Goal: Task Accomplishment & Management: Manage account settings

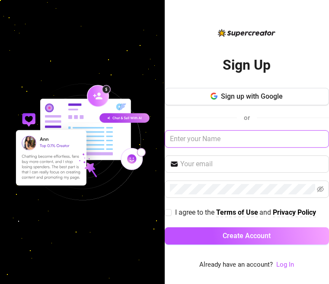
click at [226, 138] on input "text" at bounding box center [247, 138] width 165 height 17
type input "ArianaWinters"
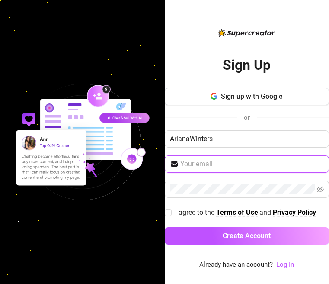
click at [211, 167] on input "text" at bounding box center [252, 164] width 144 height 10
type input "[EMAIL_ADDRESS][DOMAIN_NAME]"
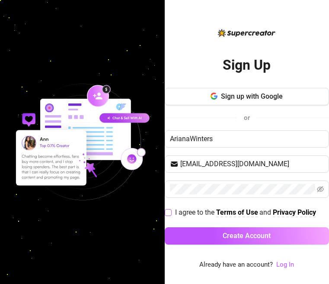
click at [166, 214] on input "I agree to the Terms of Use and Privacy Policy" at bounding box center [168, 212] width 6 height 6
checkbox input "true"
click at [322, 190] on icon "eye-invisible" at bounding box center [320, 189] width 7 height 7
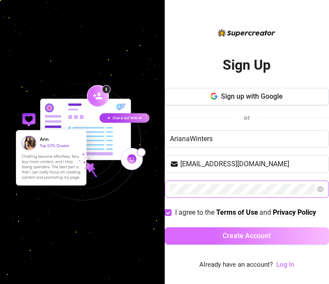
click at [257, 237] on span "Create Account" at bounding box center [247, 236] width 48 height 8
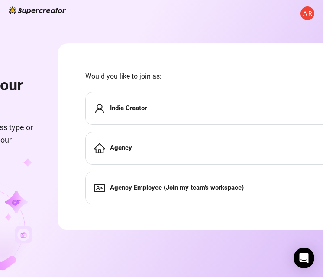
click at [161, 102] on div "Indie Creator" at bounding box center [222, 108] width 274 height 33
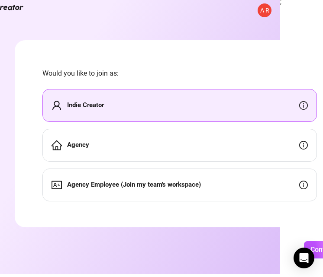
scroll to position [0, 43]
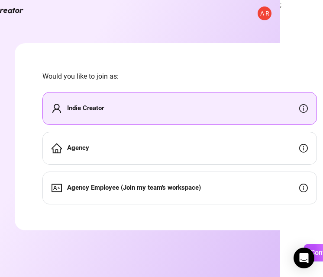
click at [211, 152] on div "Agency" at bounding box center [179, 148] width 274 height 33
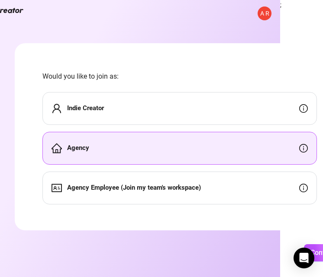
click at [202, 113] on div "Indie Creator" at bounding box center [179, 108] width 274 height 33
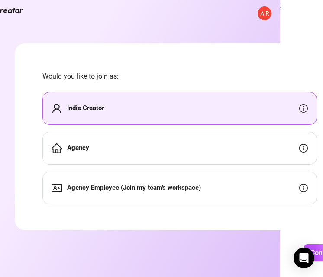
click at [202, 113] on div "Indie Creator" at bounding box center [179, 108] width 274 height 33
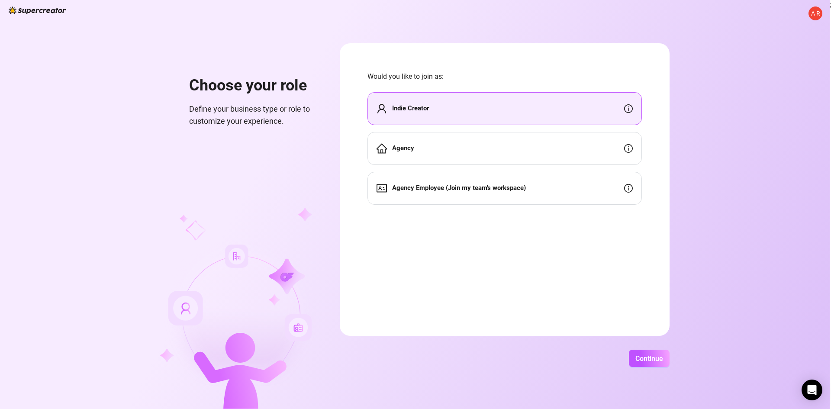
click at [329, 111] on strong "Indie Creator" at bounding box center [410, 108] width 37 height 8
click at [329, 283] on span "Continue" at bounding box center [649, 358] width 28 height 8
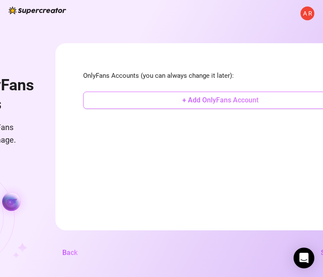
click at [248, 102] on span "+ Add OnlyFans Account" at bounding box center [220, 100] width 76 height 8
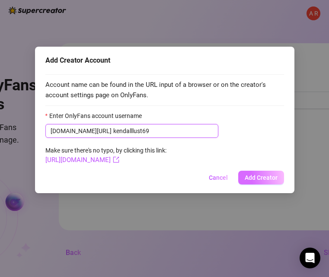
type input "kendalllust69"
click at [270, 177] on span "Add Creator" at bounding box center [261, 177] width 33 height 7
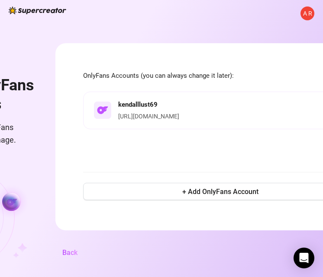
scroll to position [6, 67]
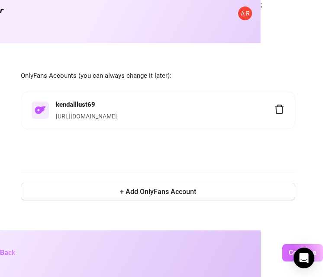
drag, startPoint x: 293, startPoint y: 257, endPoint x: 290, endPoint y: 251, distance: 6.5
click at [261, 251] on body "A R Add OnlyFans accounts Connect the OnlyFans accounts you manage. OnlyFans Ac…" at bounding box center [99, 138] width 323 height 277
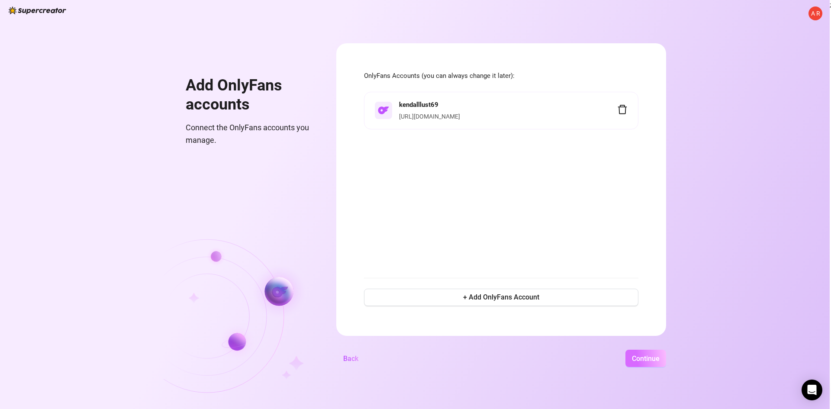
click at [329, 283] on span "Continue" at bounding box center [646, 358] width 28 height 8
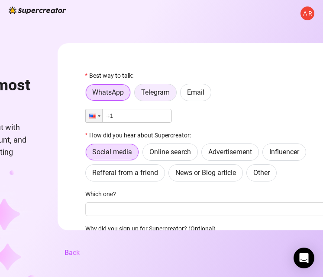
click at [163, 96] on span "Telegram" at bounding box center [155, 92] width 29 height 8
click at [137, 95] on input "Telegram" at bounding box center [137, 95] width 0 height 0
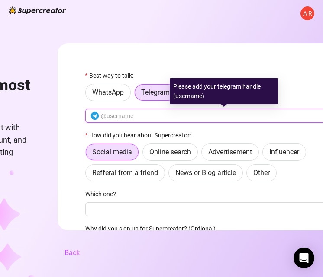
click at [138, 118] on input "text" at bounding box center [228, 116] width 254 height 10
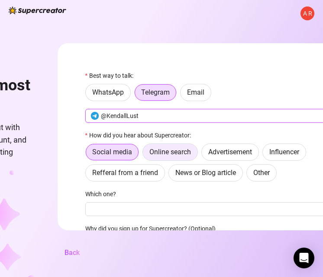
type input "@KendallLust"
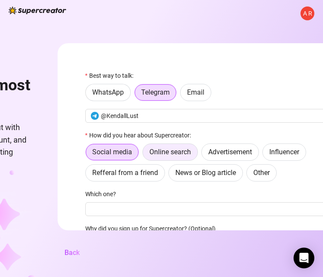
click at [180, 148] on label "Online search" at bounding box center [169, 152] width 55 height 17
click at [145, 154] on input "Online search" at bounding box center [145, 154] width 0 height 0
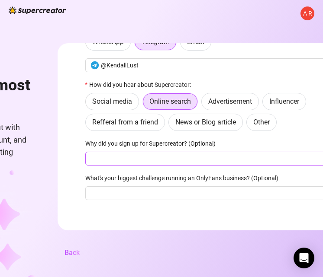
scroll to position [51, 0]
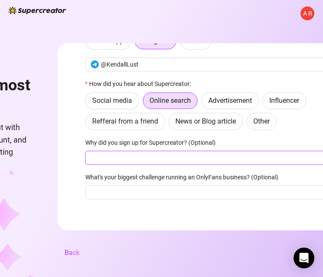
click at [164, 158] on input "Why did you sign up for Supercreator? (Optional)" at bounding box center [222, 158] width 274 height 14
click at [122, 159] on input "To crea" at bounding box center [222, 158] width 274 height 14
type input "To learn more this sites and also to be a model on OnlyFans."
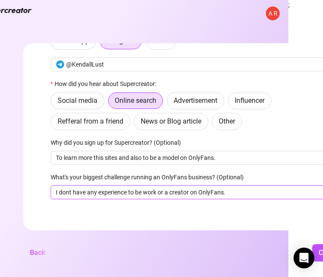
scroll to position [0, 69]
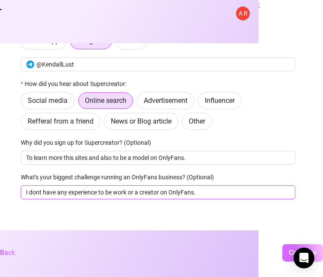
type input "I dont have any experience to be work or a creator on OnlyFans."
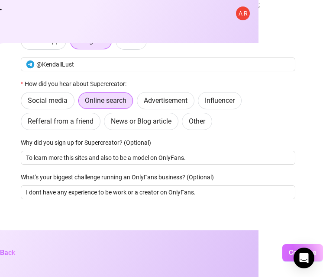
click at [290, 256] on span "Continue" at bounding box center [303, 253] width 28 height 8
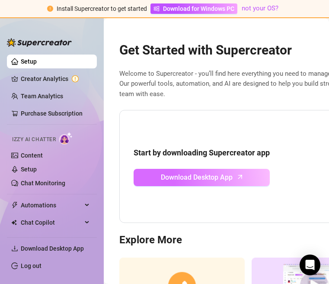
click at [211, 174] on span "Download Desktop App" at bounding box center [197, 177] width 72 height 11
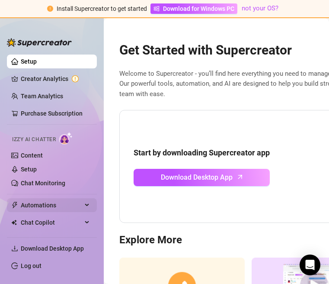
scroll to position [39, 0]
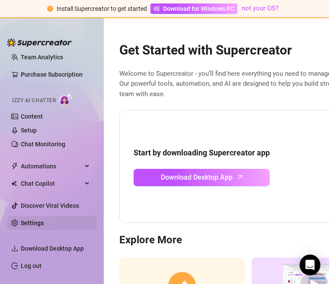
click at [44, 226] on link "Settings" at bounding box center [32, 222] width 23 height 7
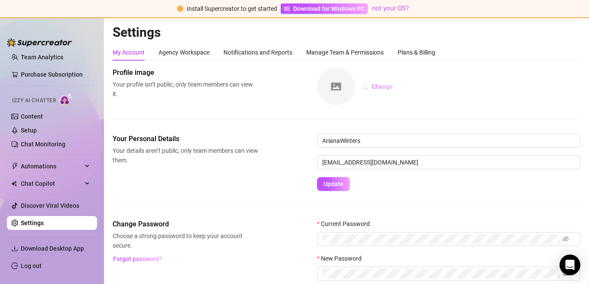
click at [329, 88] on span "Change" at bounding box center [381, 86] width 21 height 7
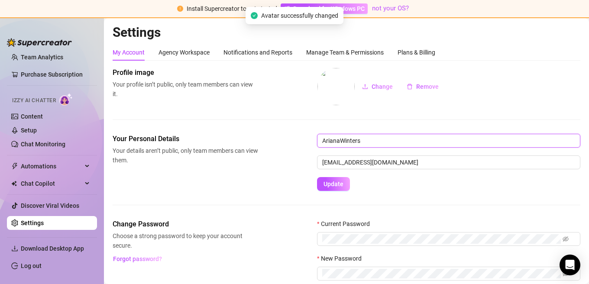
click at [329, 145] on input "ArianaWinters" at bounding box center [448, 141] width 263 height 14
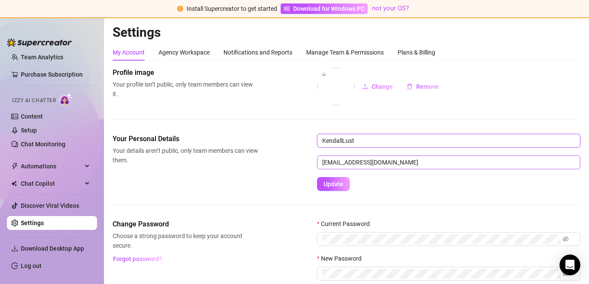
type input "KendallLust"
drag, startPoint x: 371, startPoint y: 162, endPoint x: 202, endPoint y: 162, distance: 169.6
click at [202, 162] on div "Your Personal Details Your details aren’t public, only team members can view th…" at bounding box center [346, 162] width 467 height 57
type input "[EMAIL_ADDRESS][DOMAIN_NAME]"
click at [329, 187] on span "Update" at bounding box center [333, 183] width 20 height 7
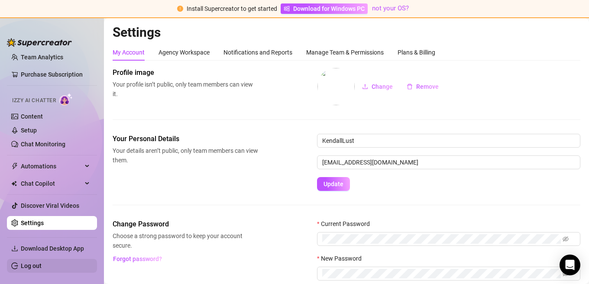
click at [37, 267] on link "Log out" at bounding box center [31, 265] width 21 height 7
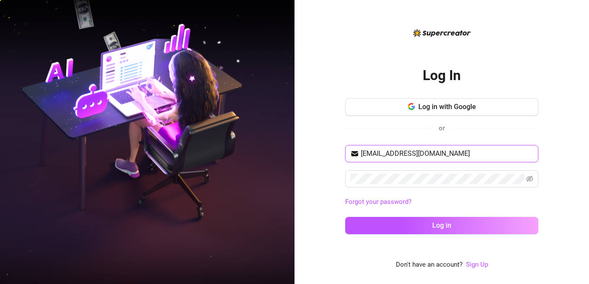
drag, startPoint x: 418, startPoint y: 156, endPoint x: 295, endPoint y: 159, distance: 122.5
click at [295, 159] on div "Log In Log in with Google or [EMAIL_ADDRESS][DOMAIN_NAME] Forgot your password?…" at bounding box center [441, 142] width 294 height 284
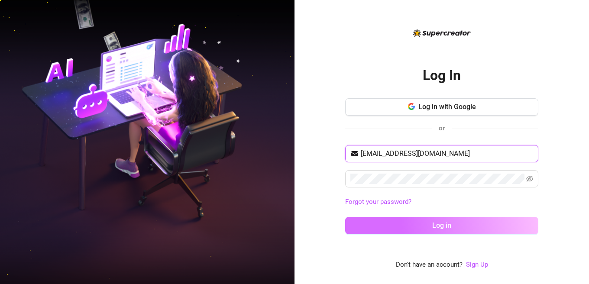
type input "[EMAIL_ADDRESS][DOMAIN_NAME]"
click at [329, 233] on button "Log in" at bounding box center [441, 225] width 193 height 17
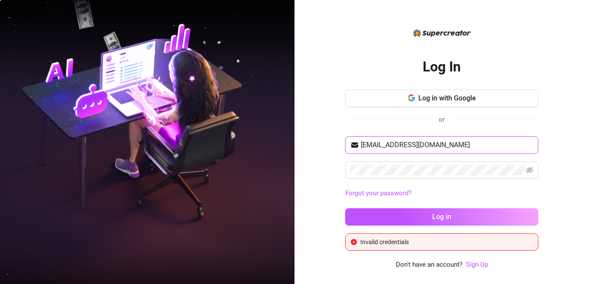
click at [329, 147] on input "[EMAIL_ADDRESS][DOMAIN_NAME]" at bounding box center [446, 145] width 172 height 10
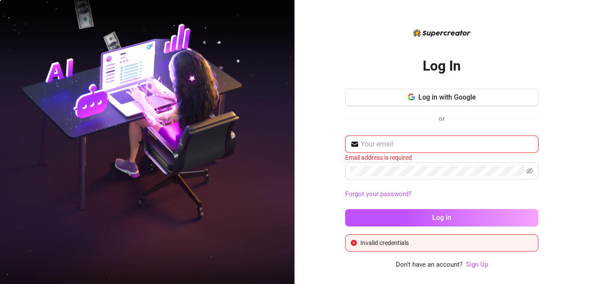
click at [329, 147] on input "text" at bounding box center [446, 144] width 172 height 10
type input "[EMAIL_ADDRESS][DOMAIN_NAME]"
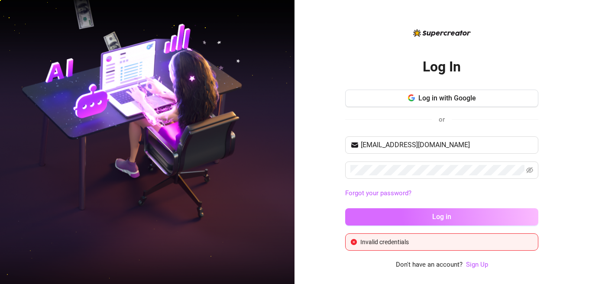
click at [329, 210] on button "Log in" at bounding box center [441, 216] width 193 height 17
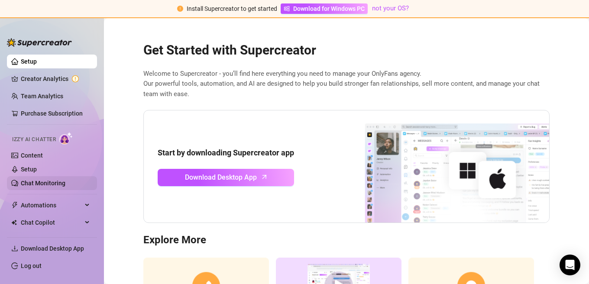
click at [45, 187] on link "Chat Monitoring" at bounding box center [43, 183] width 45 height 7
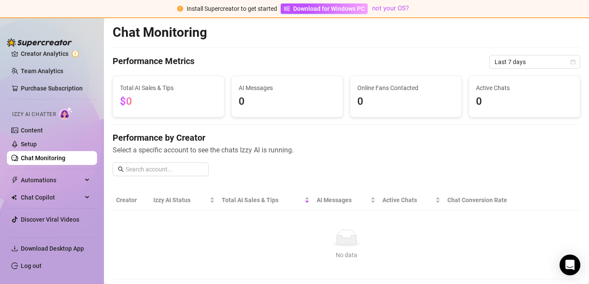
scroll to position [39, 0]
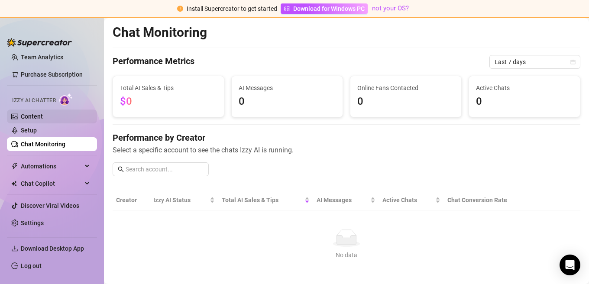
click at [30, 115] on link "Content" at bounding box center [32, 116] width 22 height 7
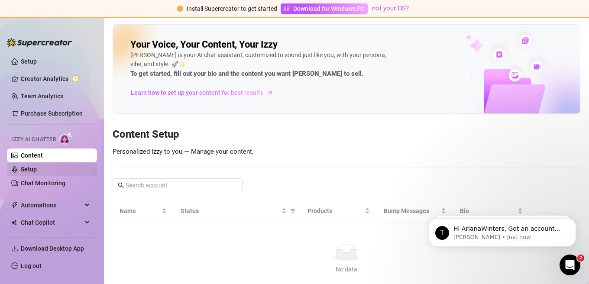
click at [28, 166] on link "Setup" at bounding box center [29, 169] width 16 height 7
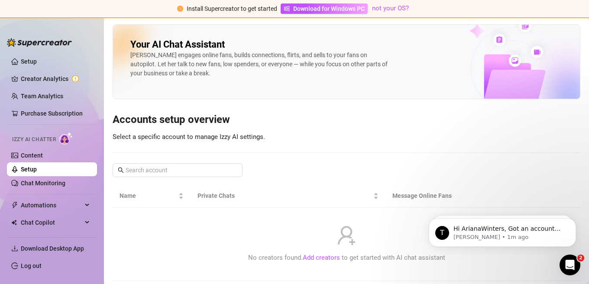
click at [329, 87] on div "Your AI Chat Assistant [PERSON_NAME] engages online fans, builds connections, f…" at bounding box center [346, 61] width 467 height 75
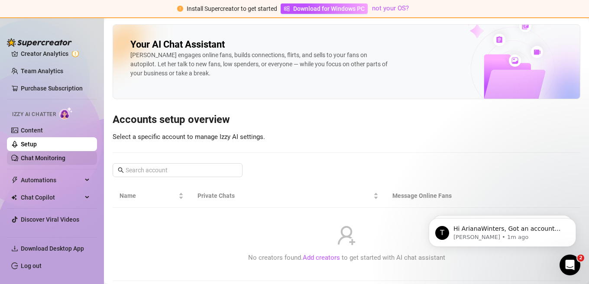
scroll to position [39, 0]
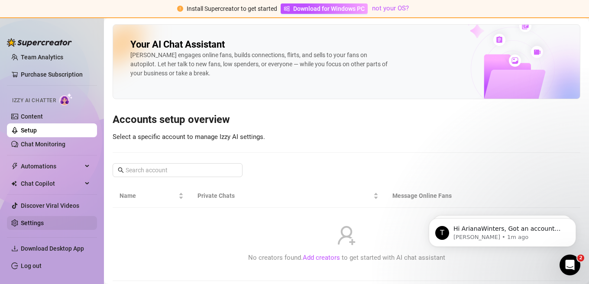
click at [44, 220] on link "Settings" at bounding box center [32, 222] width 23 height 7
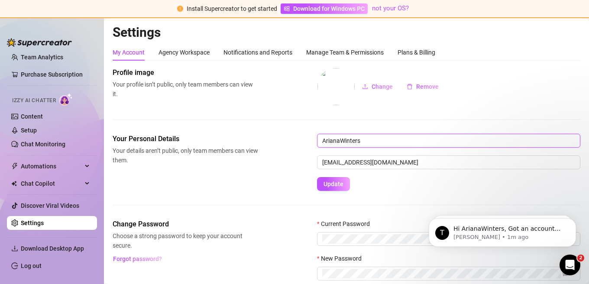
click at [329, 142] on input "ArianaWinters" at bounding box center [448, 141] width 263 height 14
type input "KendallLust"
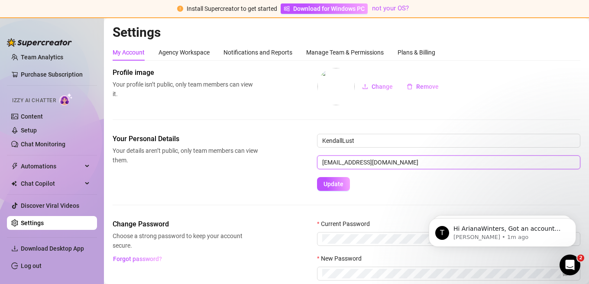
drag, startPoint x: 373, startPoint y: 161, endPoint x: 299, endPoint y: 162, distance: 74.0
click at [299, 162] on div "Your Personal Details Your details aren’t public, only team members can view th…" at bounding box center [346, 162] width 467 height 57
type input "[EMAIL_ADDRESS][DOMAIN_NAME]"
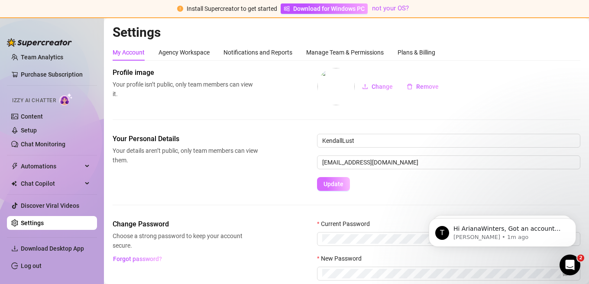
click at [329, 188] on button "Update" at bounding box center [333, 184] width 33 height 14
click at [29, 263] on link "Log out" at bounding box center [31, 265] width 21 height 7
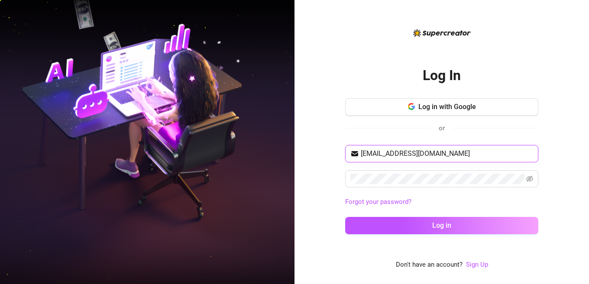
click at [329, 153] on input "[EMAIL_ADDRESS][DOMAIN_NAME]" at bounding box center [446, 153] width 172 height 10
drag, startPoint x: 417, startPoint y: 153, endPoint x: 339, endPoint y: 154, distance: 77.5
click at [329, 154] on div "Log In Log in with Google or [EMAIL_ADDRESS][DOMAIN_NAME] Forgot your password?…" at bounding box center [441, 142] width 294 height 284
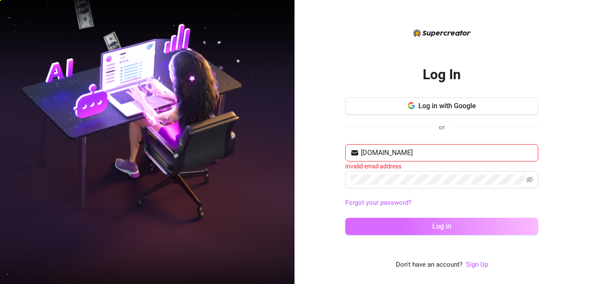
click at [329, 228] on button "Log in" at bounding box center [441, 226] width 193 height 17
click at [329, 225] on button "Log in" at bounding box center [441, 226] width 193 height 17
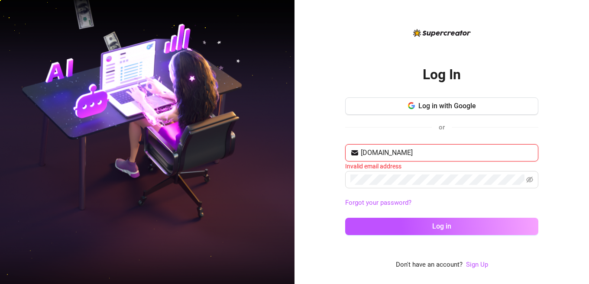
click at [329, 157] on input "[DOMAIN_NAME]" at bounding box center [446, 153] width 172 height 10
click at [329, 155] on input ".com" at bounding box center [446, 153] width 172 height 10
type input "."
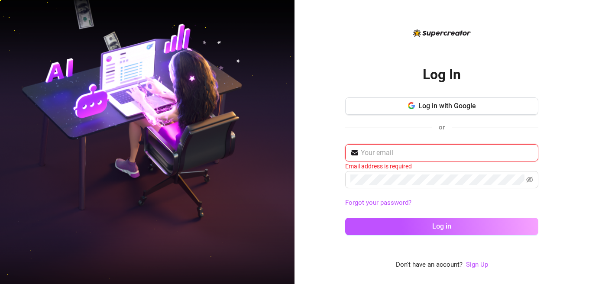
type input "[EMAIL_ADDRESS][DOMAIN_NAME]"
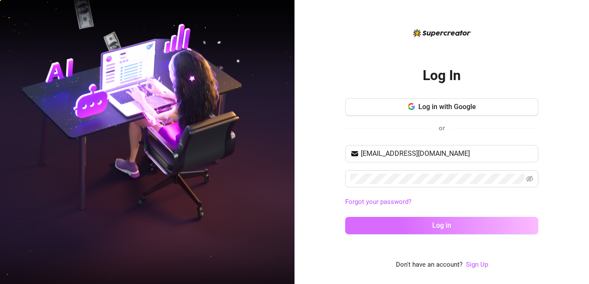
click at [329, 228] on button "Log in" at bounding box center [441, 225] width 193 height 17
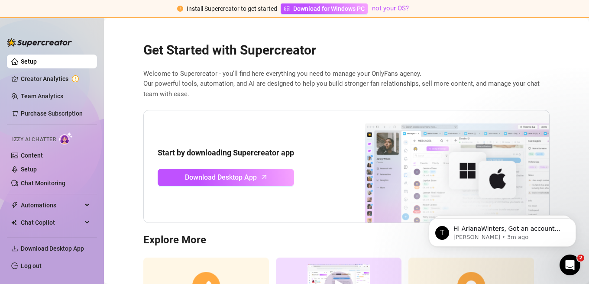
scroll to position [39, 0]
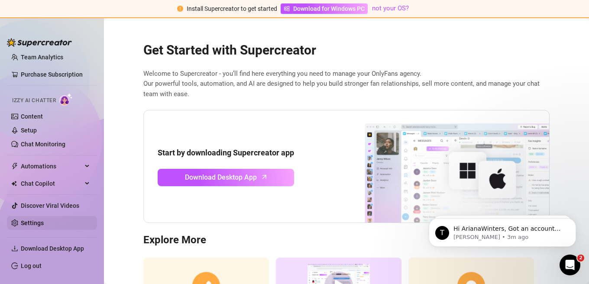
click at [33, 225] on link "Settings" at bounding box center [32, 222] width 23 height 7
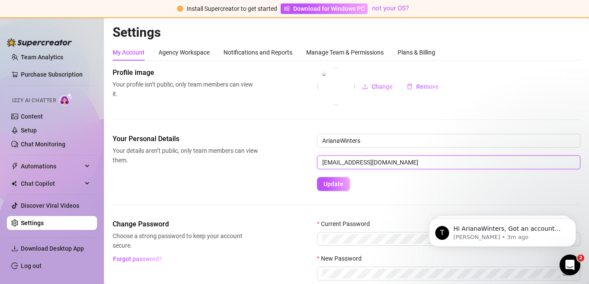
drag, startPoint x: 412, startPoint y: 161, endPoint x: 309, endPoint y: 161, distance: 102.6
click at [309, 161] on div "Your Personal Details Your details aren’t public, only team members can view th…" at bounding box center [346, 162] width 467 height 57
click at [329, 167] on input "[EMAIL_ADDRESS][DOMAIN_NAME]" at bounding box center [448, 162] width 263 height 14
drag, startPoint x: 371, startPoint y: 164, endPoint x: 288, endPoint y: 160, distance: 83.6
click at [288, 160] on div "Your Personal Details Your details aren’t public, only team members can view th…" at bounding box center [346, 162] width 467 height 57
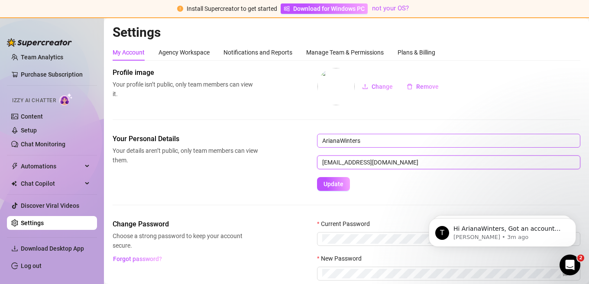
type input "[EMAIL_ADDRESS][DOMAIN_NAME]"
click at [329, 142] on input "ArianaWinters" at bounding box center [448, 141] width 263 height 14
type input "KendallLust"
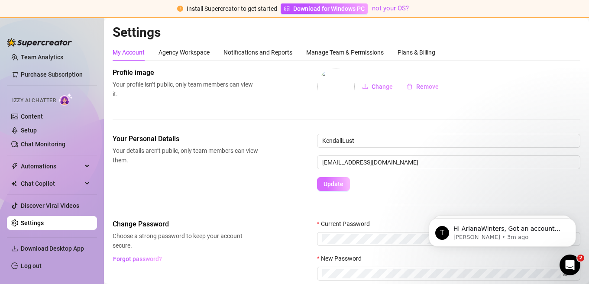
click at [329, 187] on span "Update" at bounding box center [333, 183] width 20 height 7
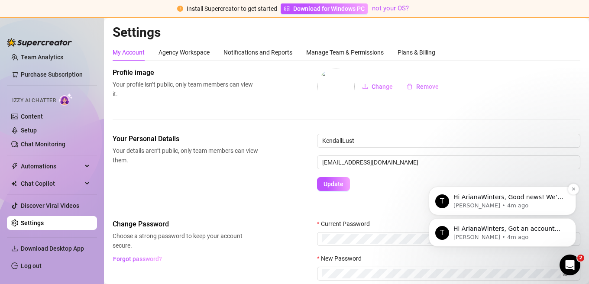
click at [329, 201] on p "Hi ArianaWinters, Good news! We’ve just launched our Referral Program 🚀 Invite …" at bounding box center [509, 197] width 112 height 9
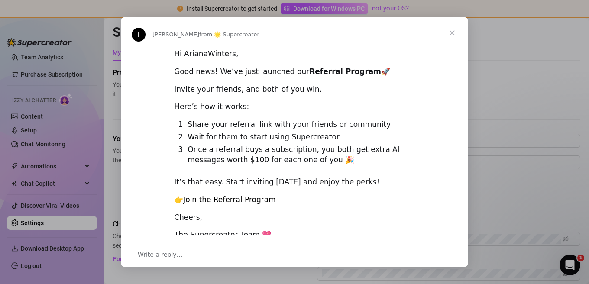
click at [329, 29] on span "Close" at bounding box center [451, 32] width 31 height 31
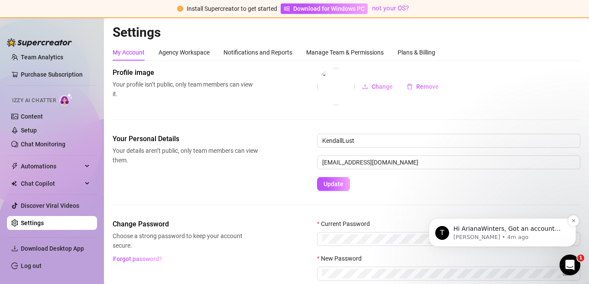
click at [329, 231] on p "Hi ArianaWinters, Got an account you didn’t add because it felt too small? Not …" at bounding box center [509, 229] width 112 height 9
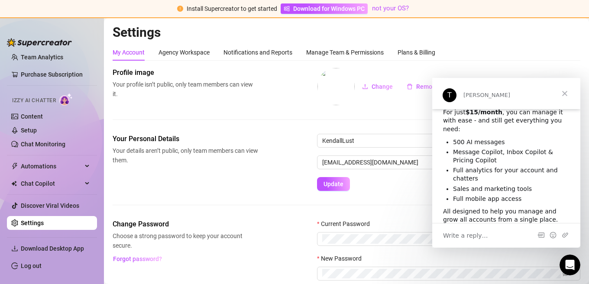
scroll to position [73, 0]
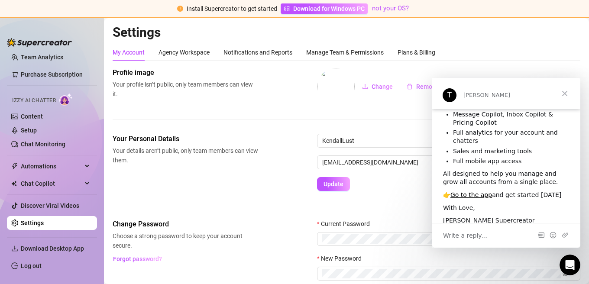
click at [219, 183] on div "Your Personal Details Your details aren’t public, only team members can view th…" at bounding box center [346, 162] width 467 height 57
click at [39, 262] on link "Log out" at bounding box center [31, 265] width 21 height 7
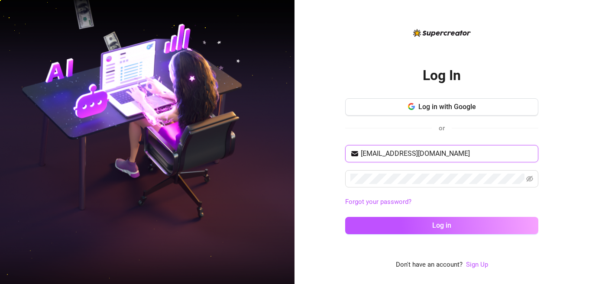
drag, startPoint x: 418, startPoint y: 154, endPoint x: 327, endPoint y: 154, distance: 91.7
click at [327, 154] on div "Log In Log in with Google or [EMAIL_ADDRESS][DOMAIN_NAME] Forgot your password?…" at bounding box center [441, 142] width 294 height 284
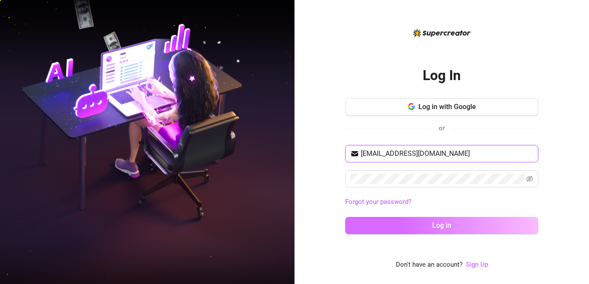
type input "[EMAIL_ADDRESS][DOMAIN_NAME]"
click at [329, 221] on button "Log in" at bounding box center [441, 225] width 193 height 17
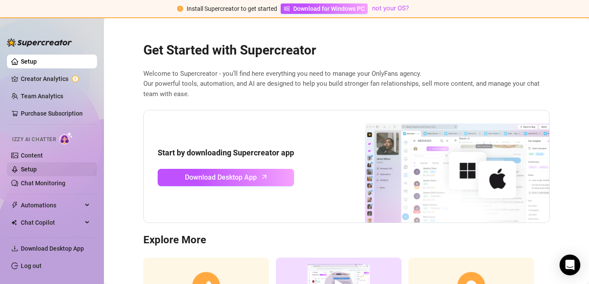
click at [32, 166] on link "Setup" at bounding box center [29, 169] width 16 height 7
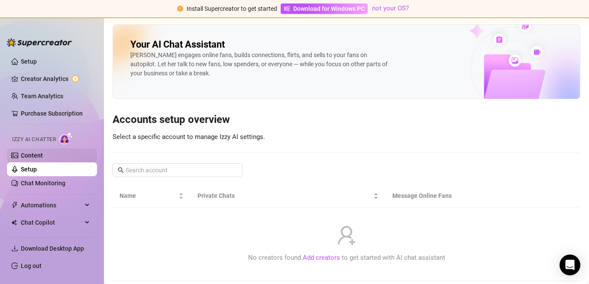
click at [42, 154] on link "Content" at bounding box center [32, 155] width 22 height 7
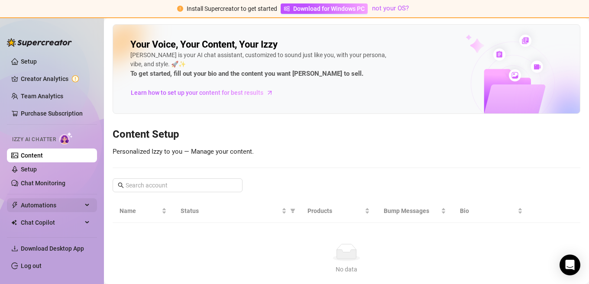
click at [82, 200] on div "Automations" at bounding box center [52, 205] width 90 height 14
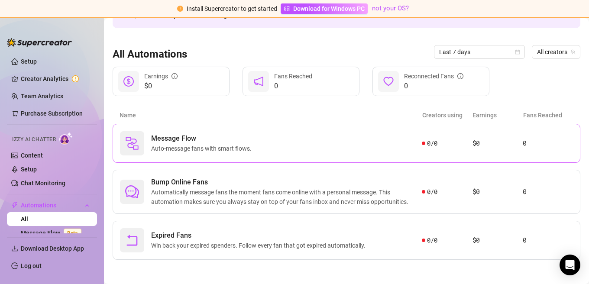
scroll to position [65, 0]
